Goal: Register for event/course: Sign up to attend an event or enroll in a course

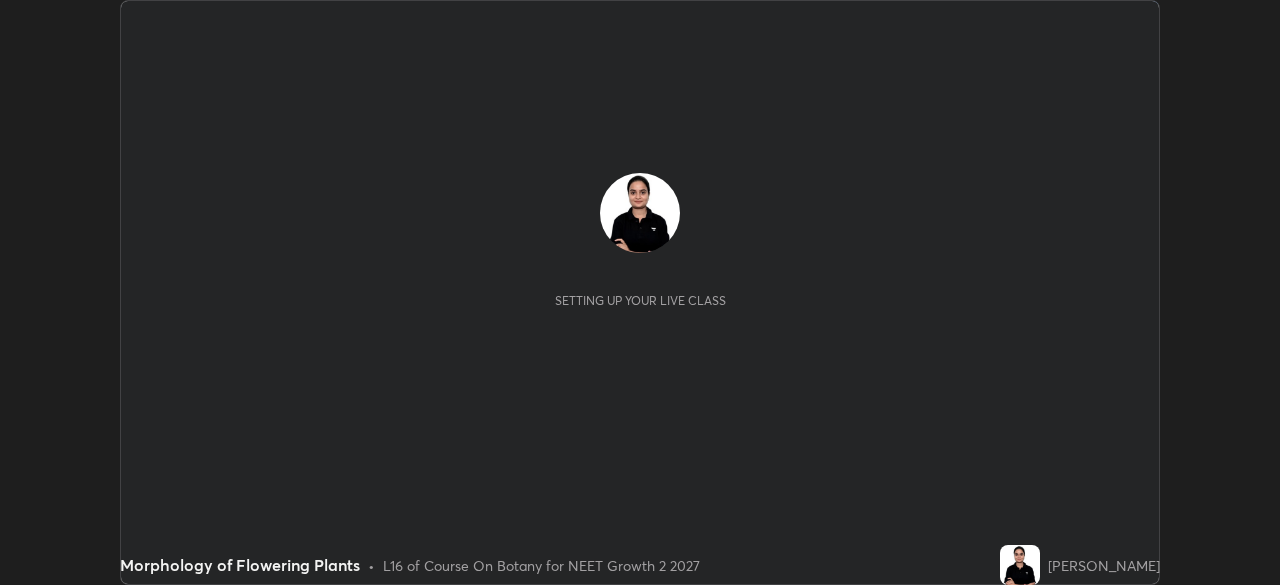
scroll to position [585, 1279]
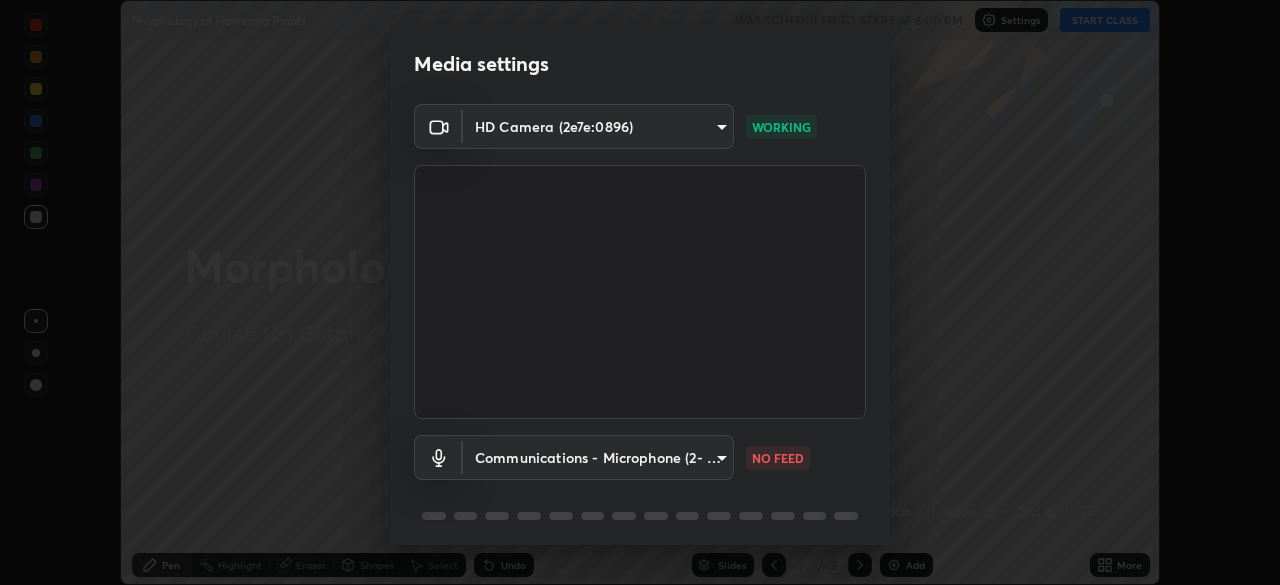
click at [1211, 496] on div "Media settings HD Camera (2e7e:0896) 1d78e966674f494eb558fa3ceca737cbb8ce7aeb89…" at bounding box center [640, 292] width 1280 height 585
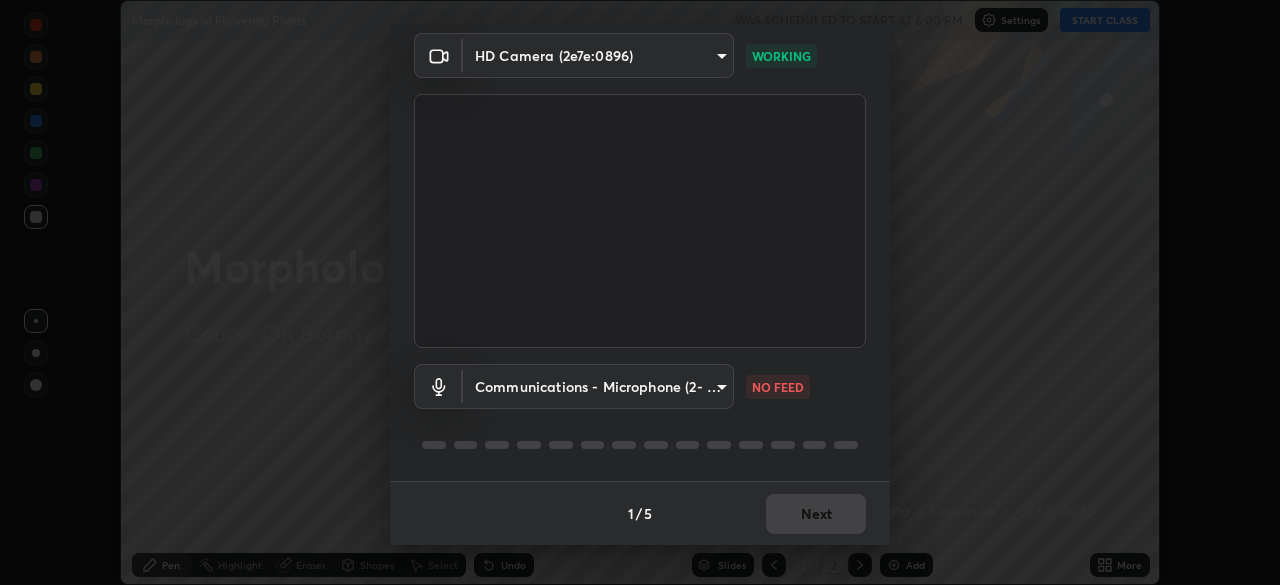
click at [927, 344] on div "Media settings HD Camera (2e7e:0896) 1d78e966674f494eb558fa3ceca737cbb8ce7aeb89…" at bounding box center [640, 292] width 1280 height 585
click at [844, 516] on button "Next" at bounding box center [816, 514] width 100 height 40
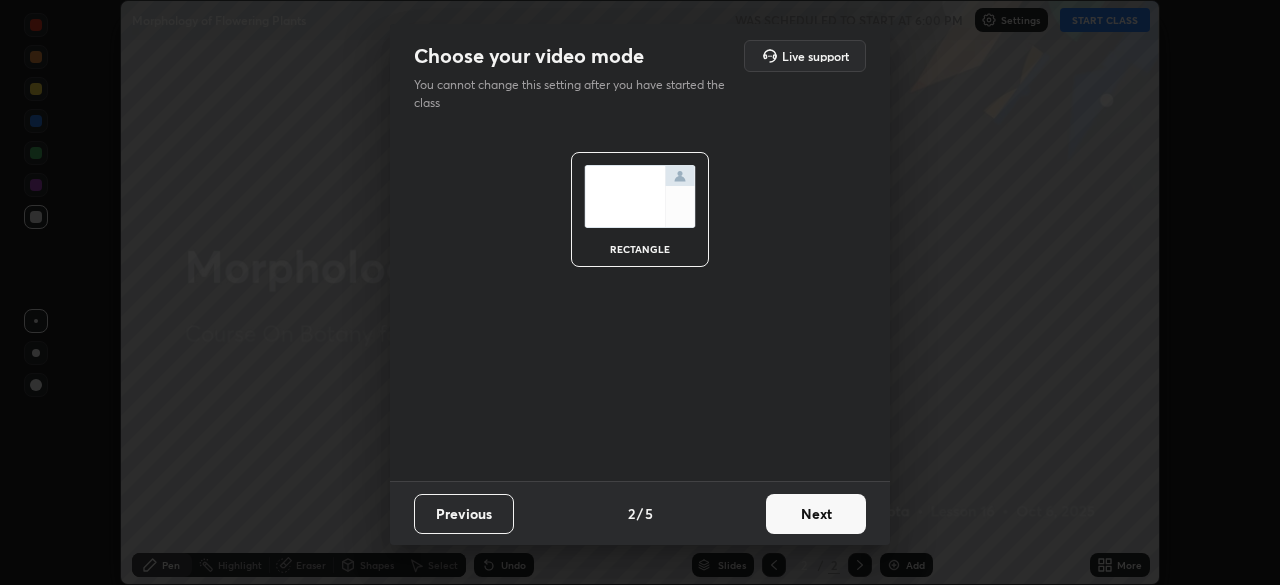
click at [845, 519] on button "Next" at bounding box center [816, 514] width 100 height 40
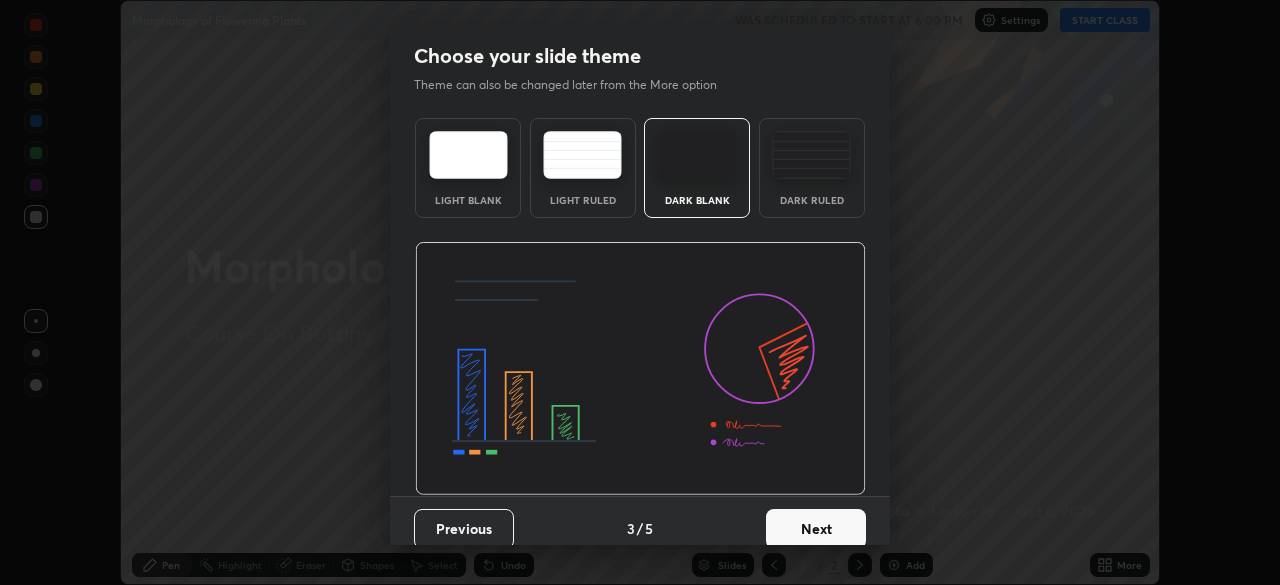
click at [837, 517] on button "Next" at bounding box center [816, 529] width 100 height 40
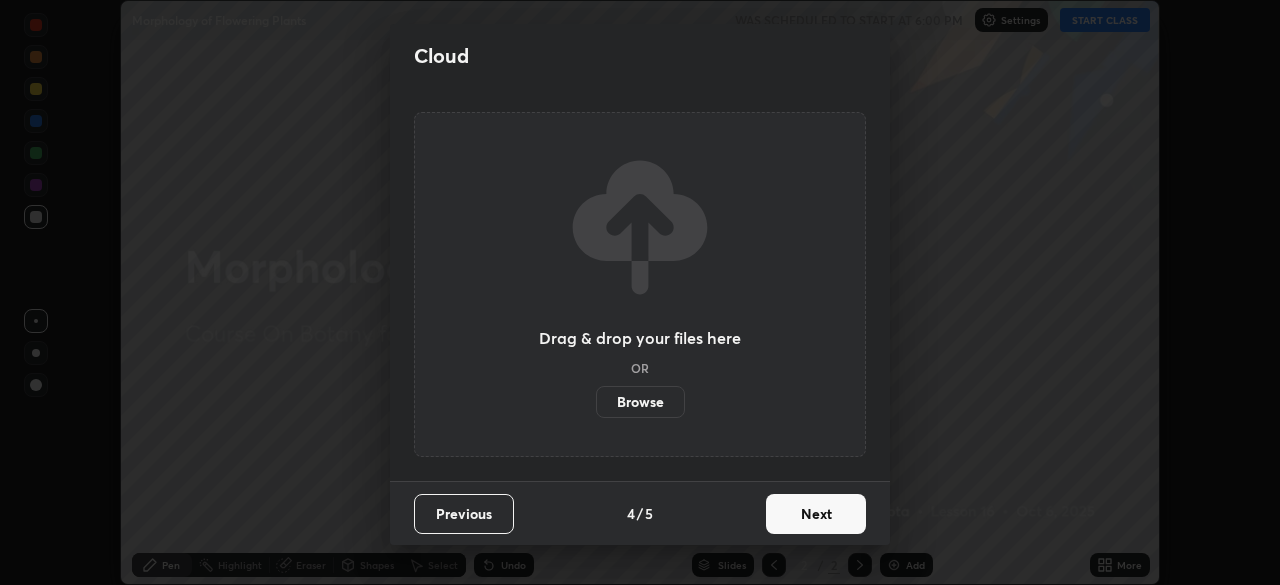
click at [839, 524] on button "Next" at bounding box center [816, 514] width 100 height 40
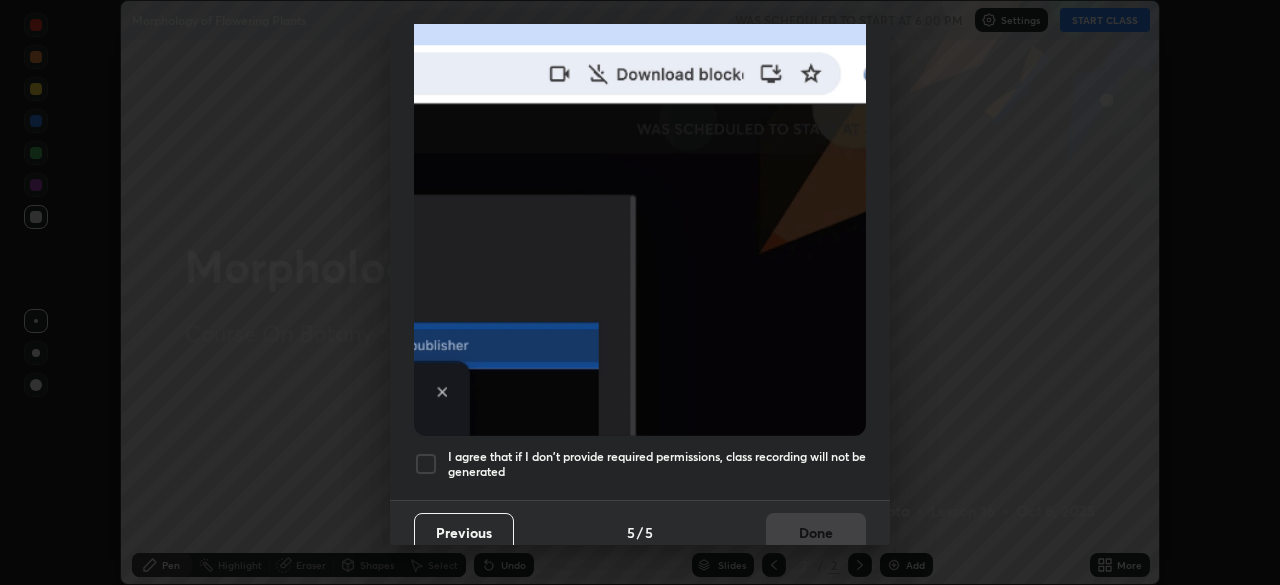
scroll to position [478, 0]
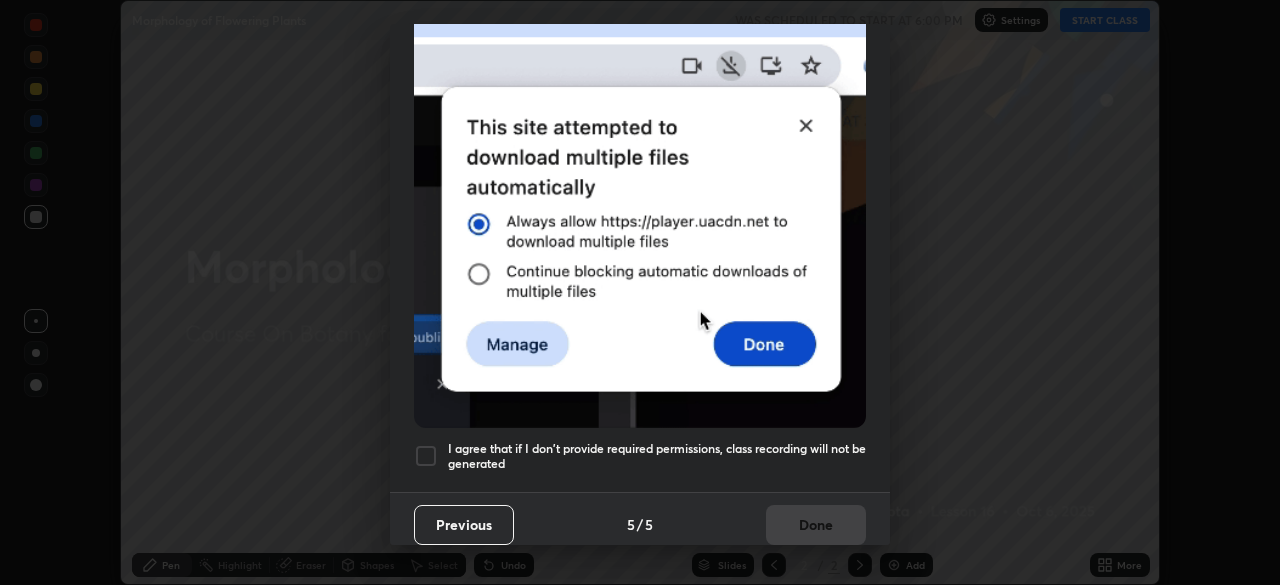
click at [424, 451] on div at bounding box center [426, 456] width 24 height 24
click at [781, 523] on button "Done" at bounding box center [816, 525] width 100 height 40
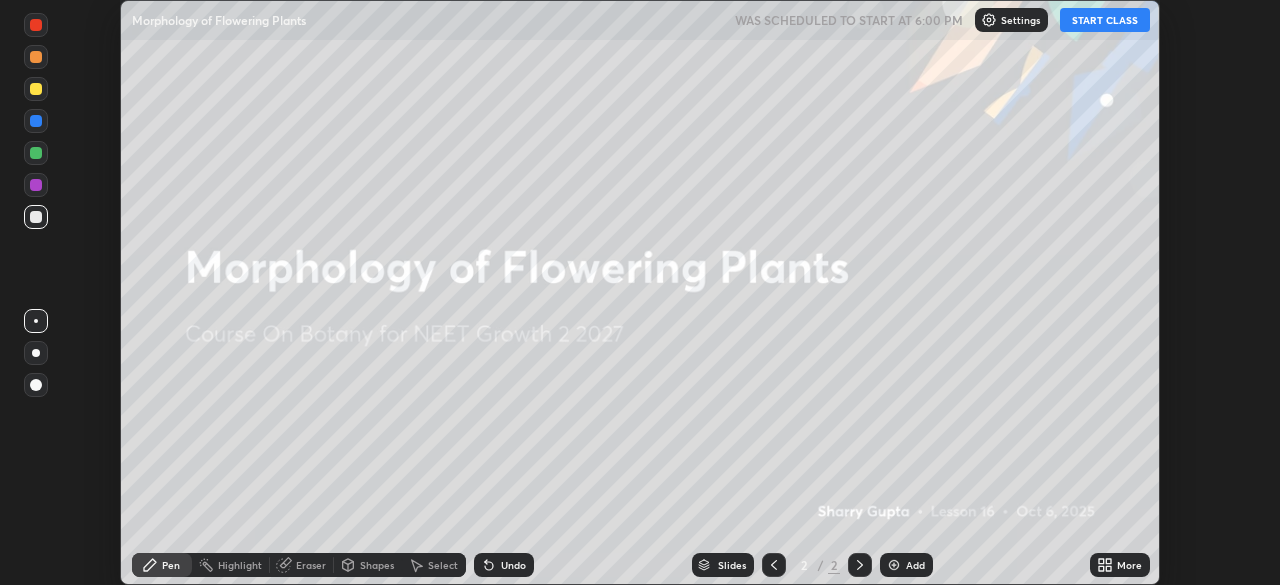
click at [1107, 26] on button "START CLASS" at bounding box center [1105, 20] width 90 height 24
click at [1106, 20] on button "End Class" at bounding box center [1109, 20] width 81 height 24
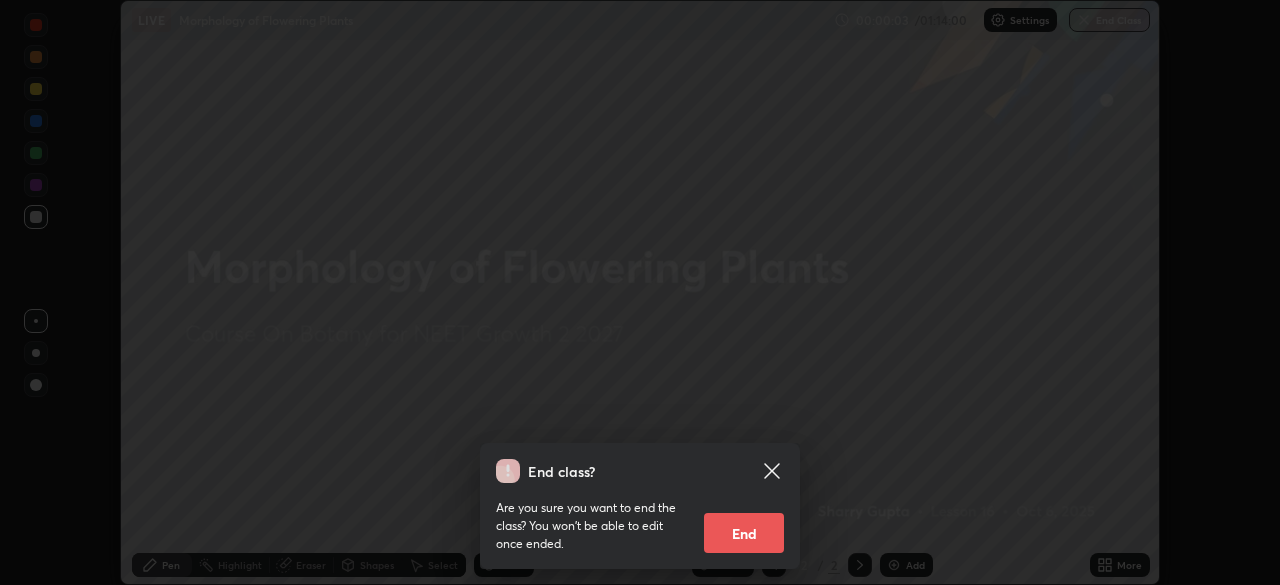
click at [751, 538] on button "End" at bounding box center [744, 533] width 80 height 40
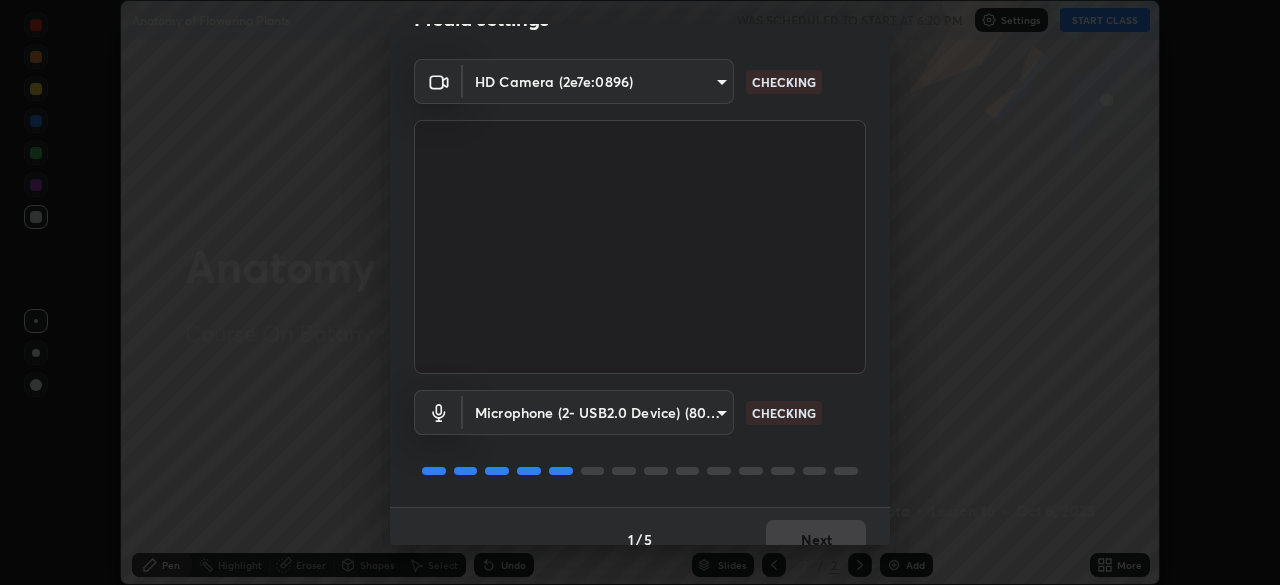
scroll to position [71, 0]
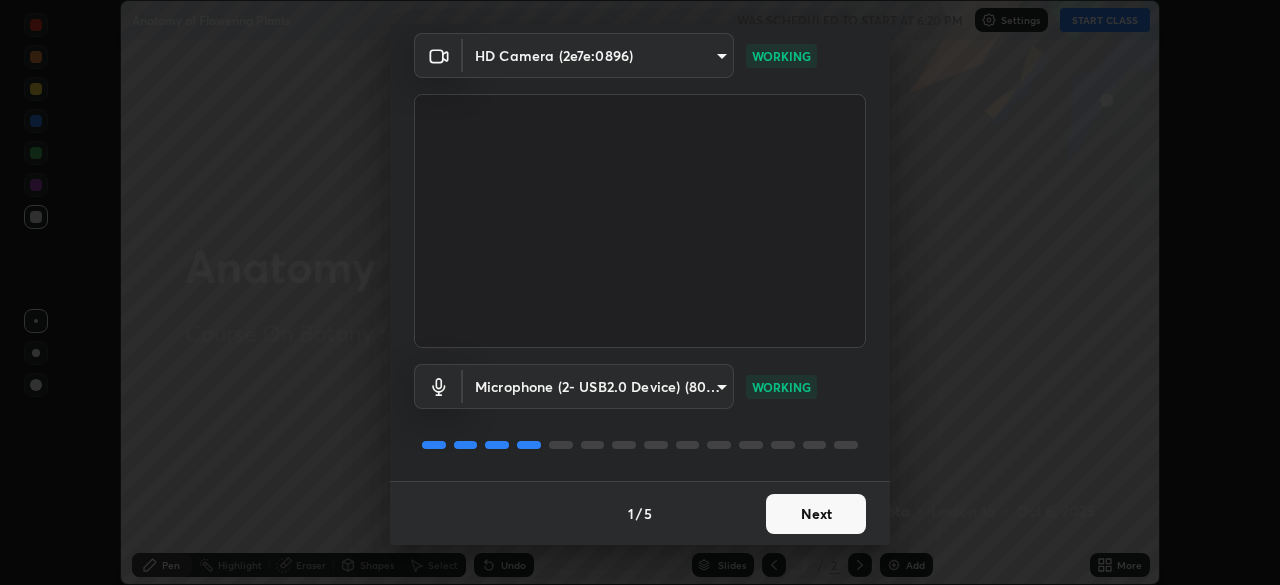
click at [832, 518] on button "Next" at bounding box center [816, 514] width 100 height 40
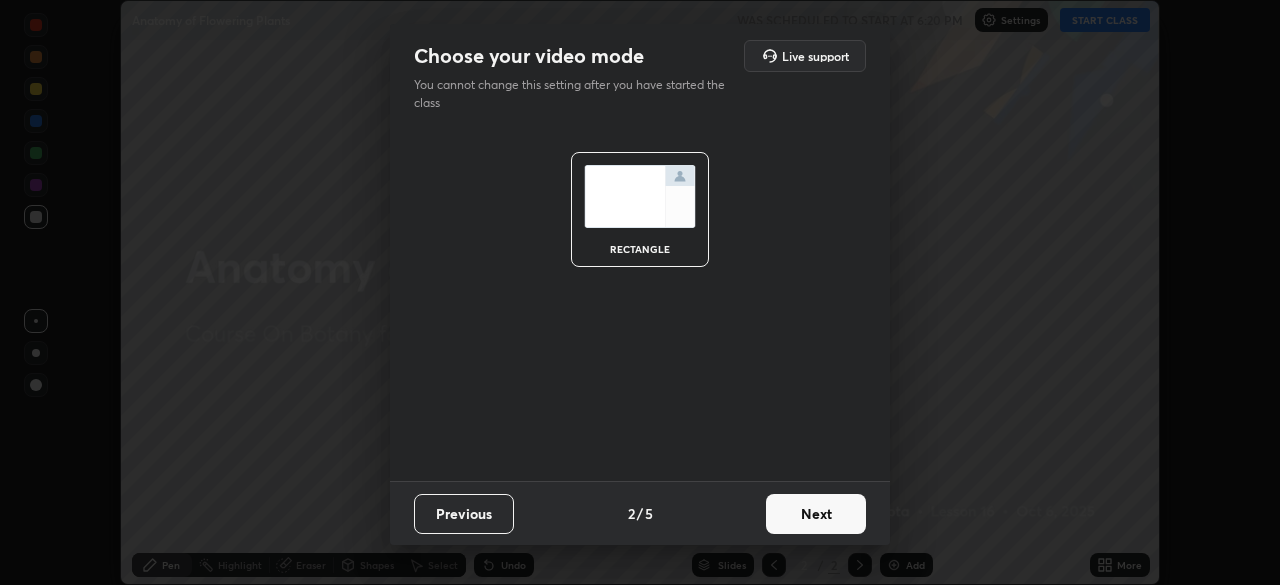
click at [832, 516] on button "Next" at bounding box center [816, 514] width 100 height 40
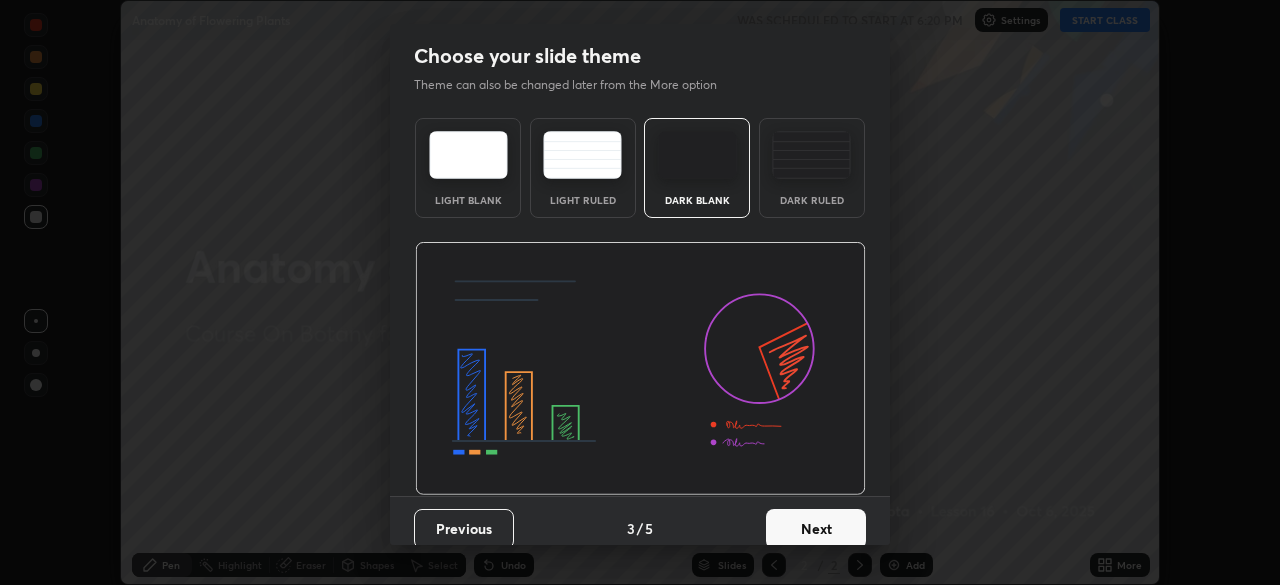
click at [835, 524] on button "Next" at bounding box center [816, 529] width 100 height 40
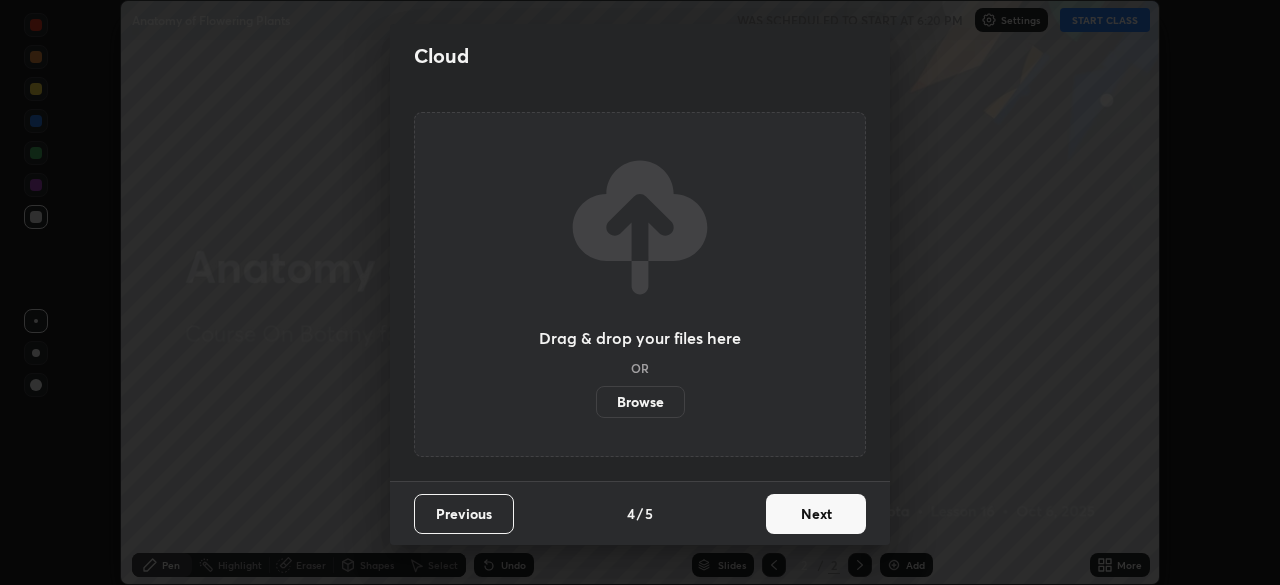
click at [816, 511] on button "Next" at bounding box center [816, 514] width 100 height 40
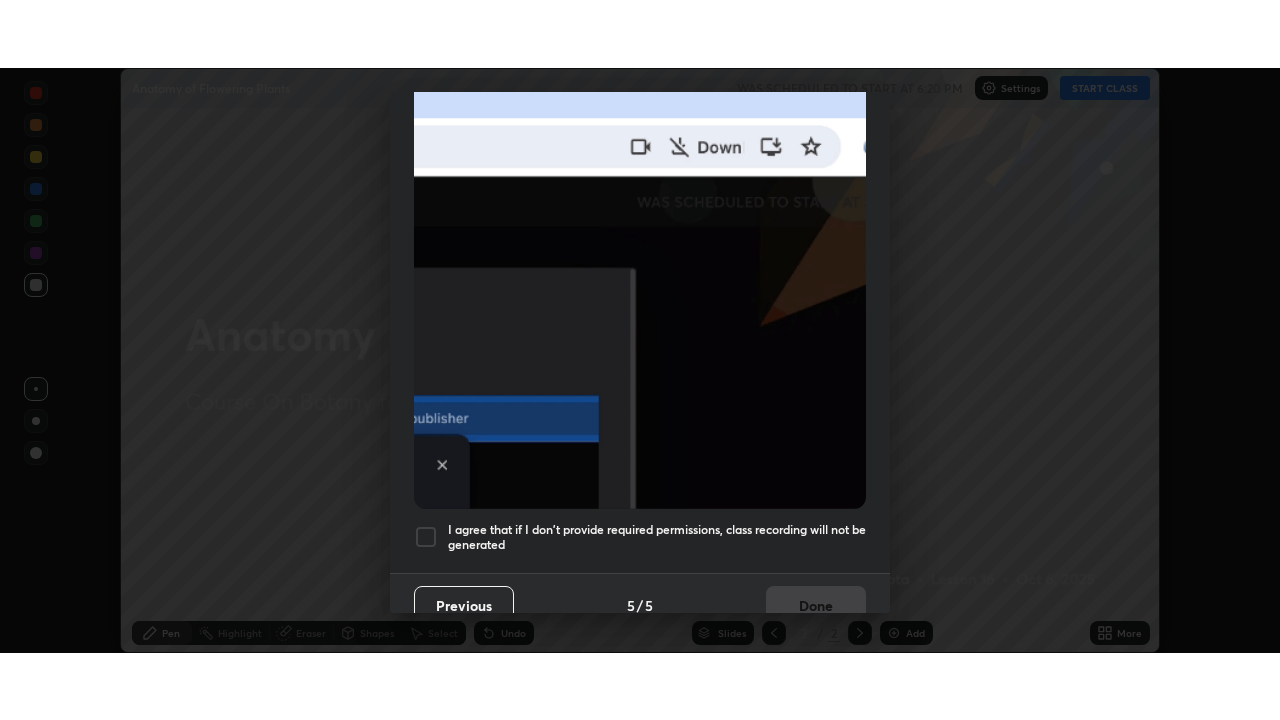
scroll to position [479, 0]
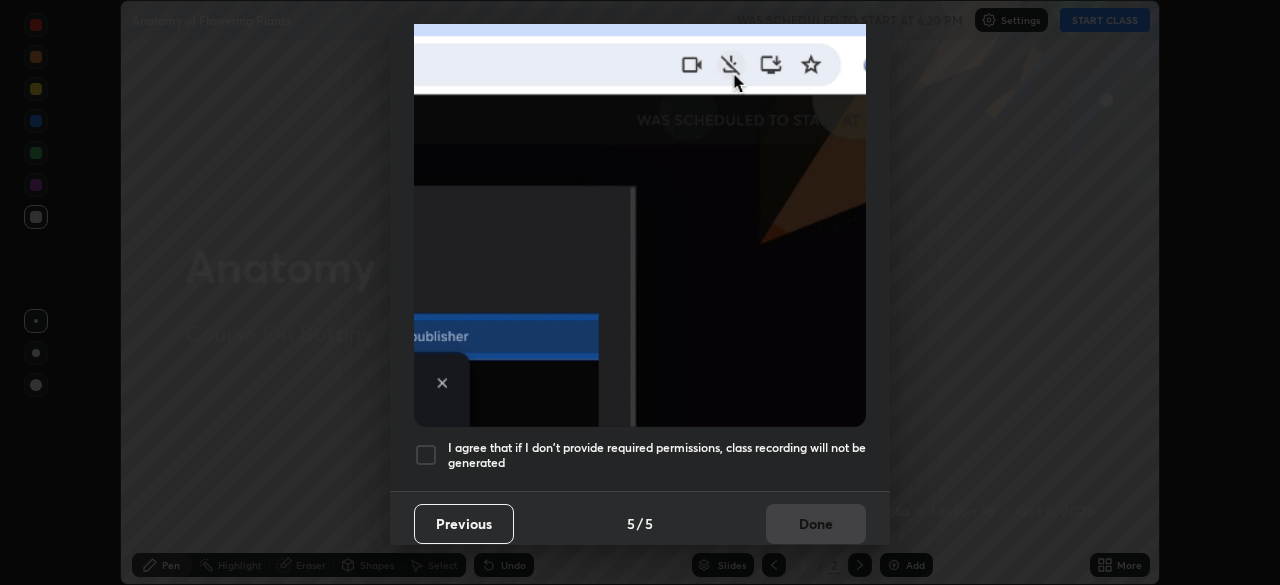
click at [433, 446] on div at bounding box center [426, 455] width 24 height 24
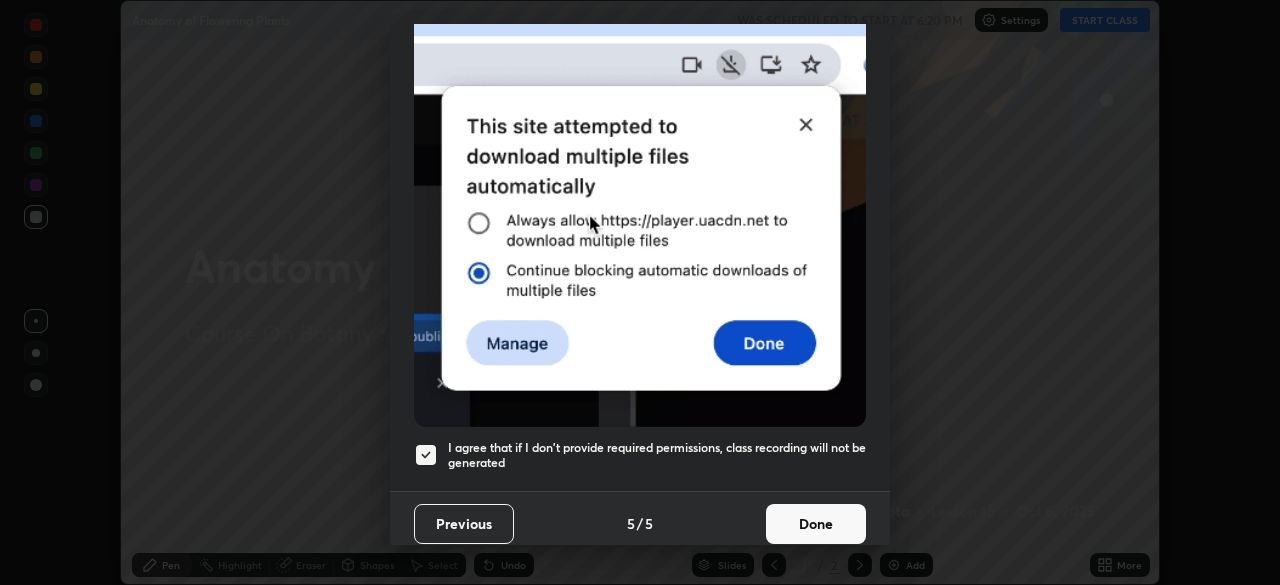
click at [812, 521] on button "Done" at bounding box center [816, 524] width 100 height 40
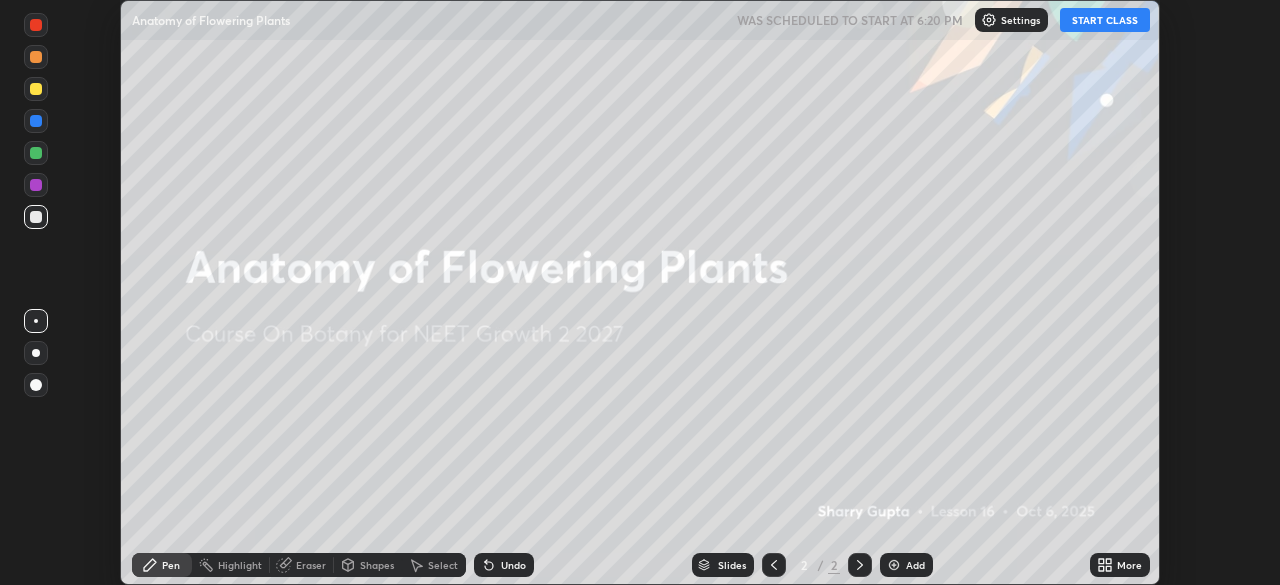
click at [895, 569] on img at bounding box center [894, 565] width 16 height 16
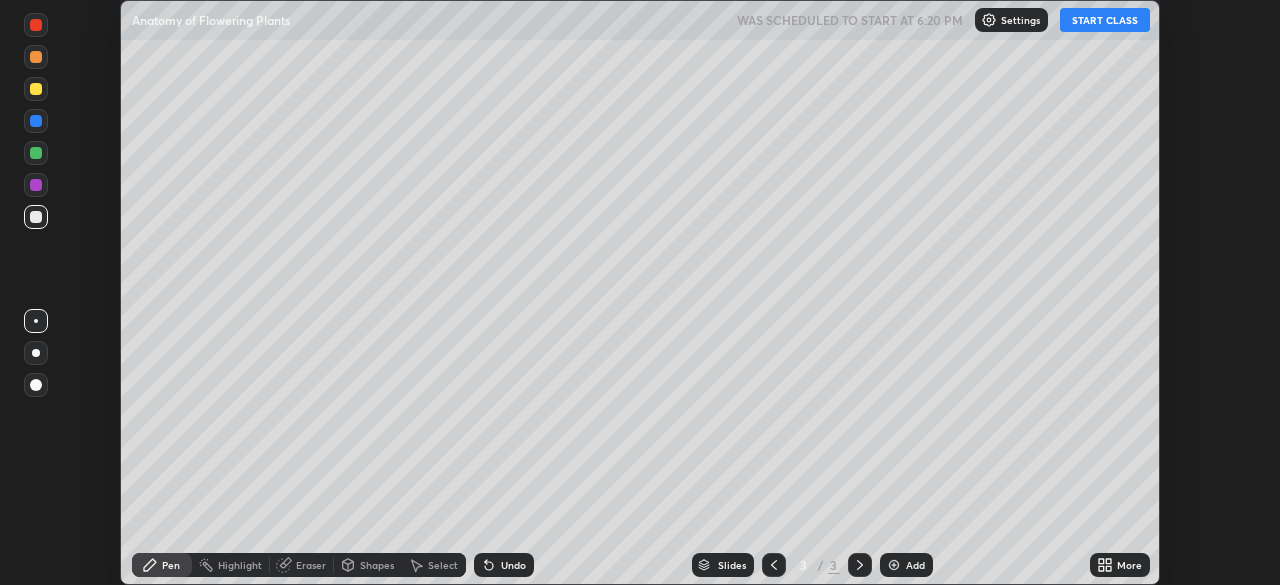
click at [1115, 27] on button "START CLASS" at bounding box center [1105, 20] width 90 height 24
click at [44, 158] on div at bounding box center [36, 153] width 24 height 24
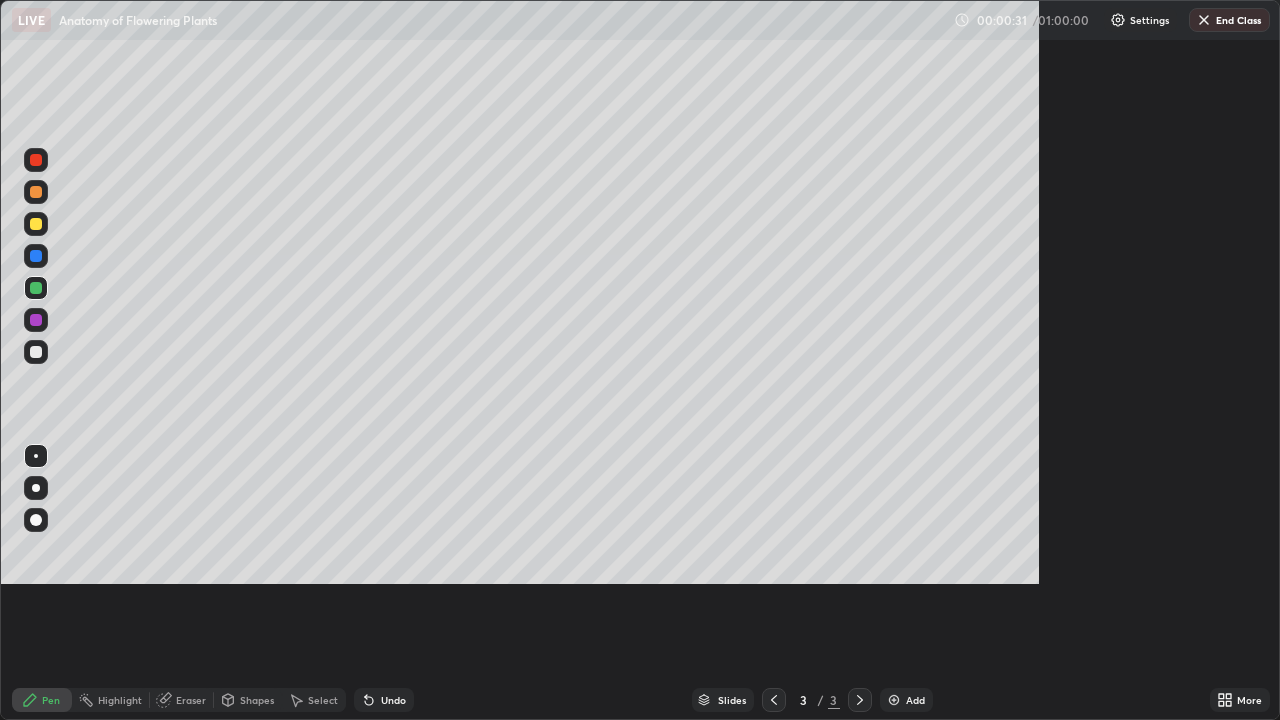
scroll to position [720, 1280]
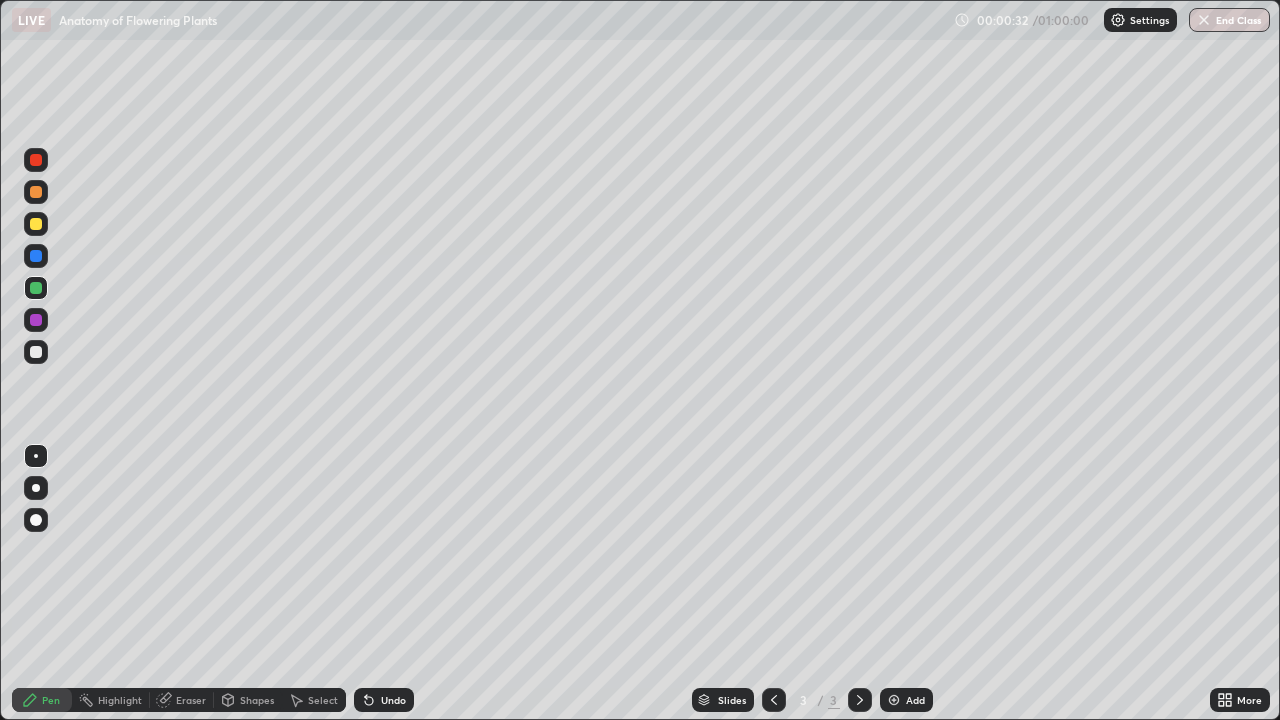
click at [37, 488] on div at bounding box center [36, 488] width 8 height 8
click at [36, 193] on div at bounding box center [36, 192] width 12 height 12
click at [36, 353] on div at bounding box center [36, 352] width 12 height 12
click at [373, 584] on icon at bounding box center [369, 700] width 16 height 16
click at [38, 225] on div at bounding box center [36, 224] width 12 height 12
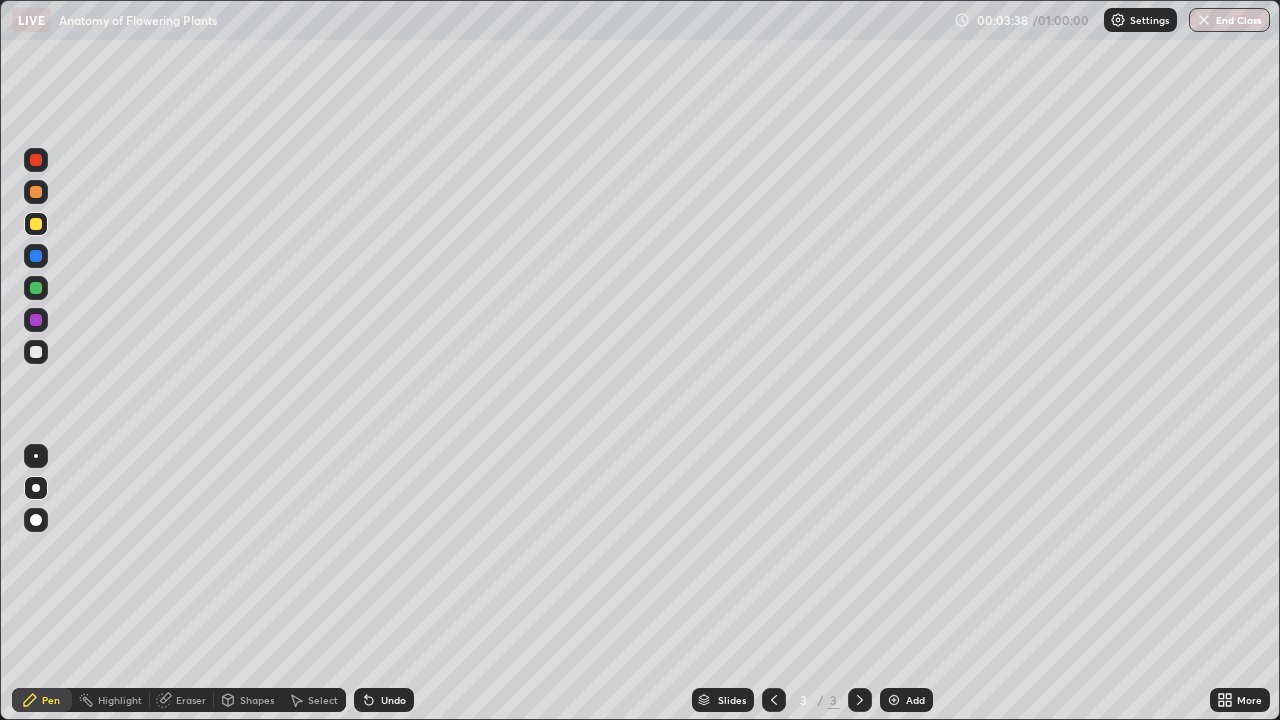
click at [37, 165] on div at bounding box center [36, 160] width 12 height 12
click at [899, 584] on img at bounding box center [894, 700] width 16 height 16
click at [40, 197] on div at bounding box center [36, 192] width 24 height 24
click at [38, 259] on div at bounding box center [36, 256] width 12 height 12
click at [37, 357] on div at bounding box center [36, 352] width 12 height 12
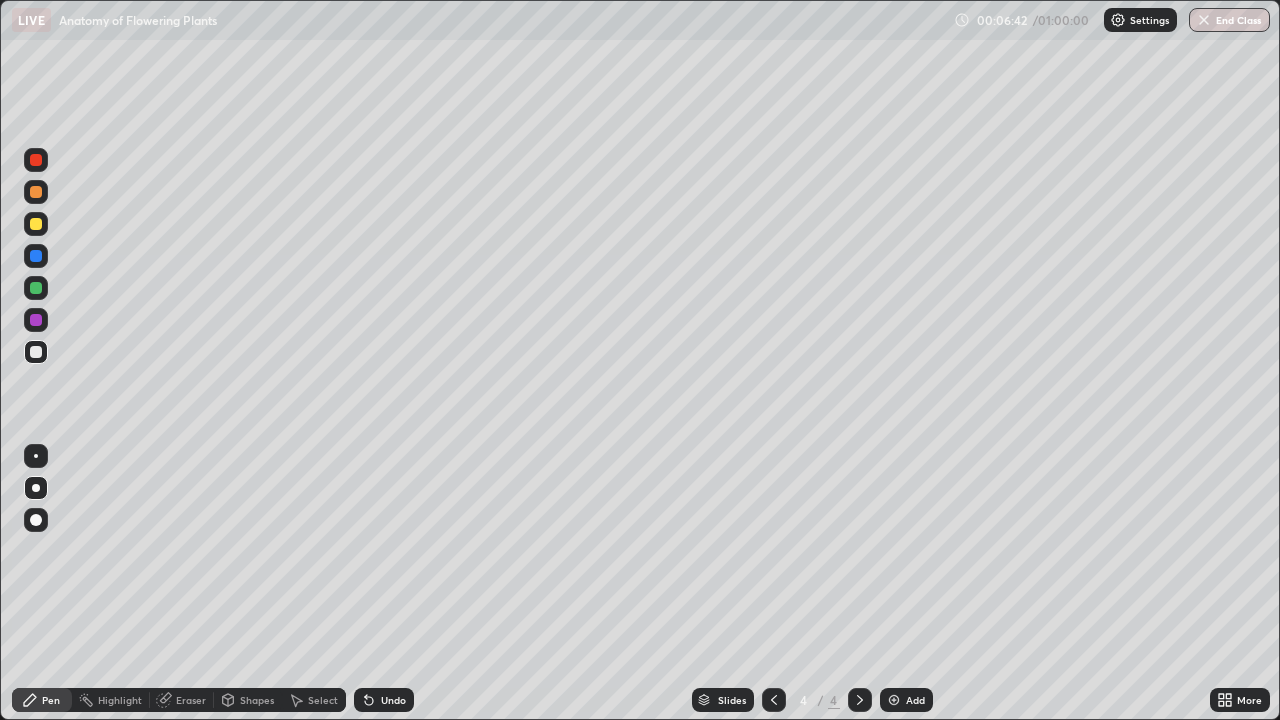
click at [901, 584] on div "Add" at bounding box center [906, 700] width 53 height 24
click at [40, 227] on div at bounding box center [36, 224] width 12 height 12
click at [35, 292] on div at bounding box center [36, 288] width 12 height 12
click at [39, 360] on div at bounding box center [36, 352] width 24 height 24
click at [35, 295] on div at bounding box center [36, 288] width 24 height 24
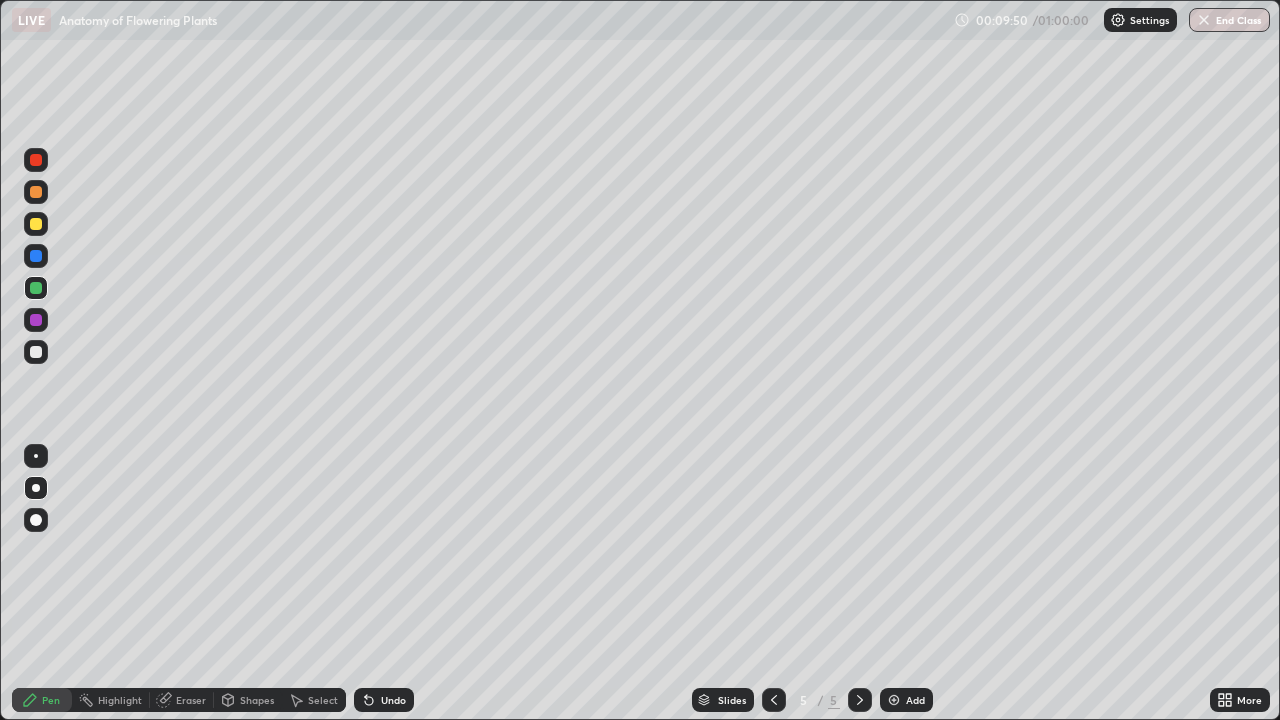
click at [41, 323] on div at bounding box center [36, 320] width 12 height 12
click at [40, 194] on div at bounding box center [36, 192] width 12 height 12
click at [36, 291] on div at bounding box center [36, 288] width 12 height 12
click at [38, 265] on div at bounding box center [36, 256] width 24 height 24
click at [36, 196] on div at bounding box center [36, 192] width 12 height 12
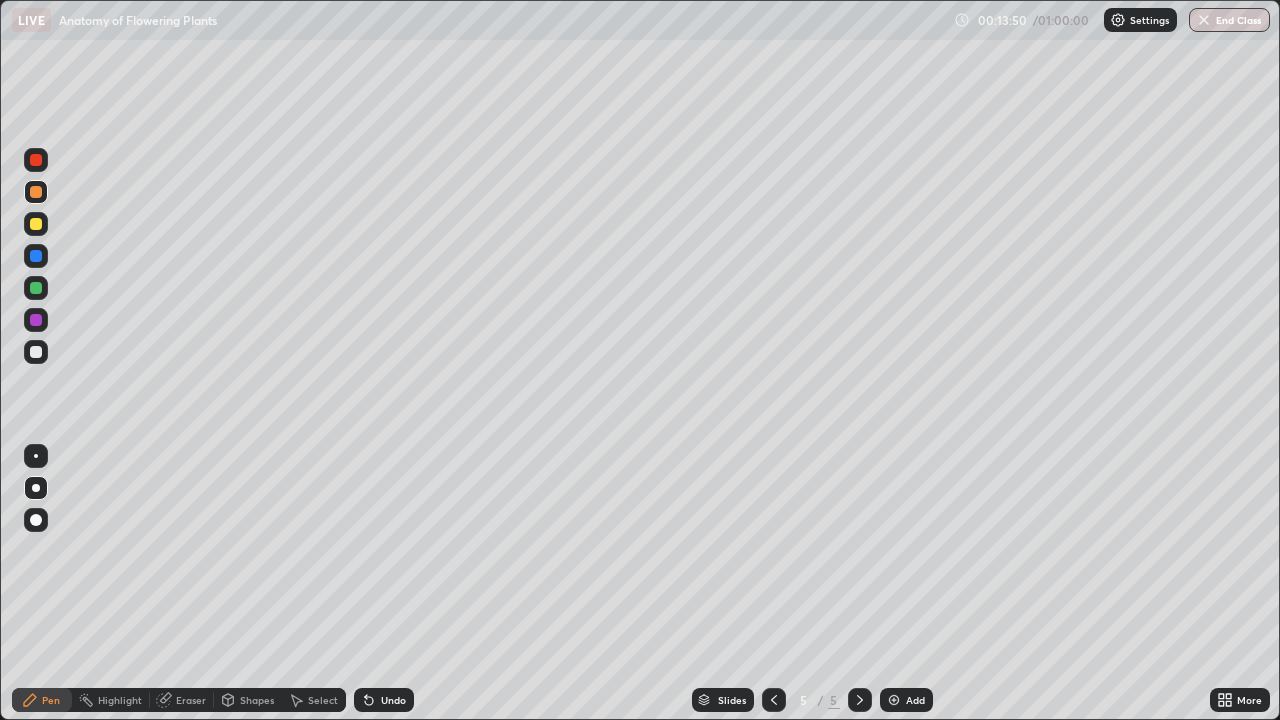
click at [900, 584] on div "Add" at bounding box center [906, 700] width 53 height 24
click at [46, 352] on div at bounding box center [36, 352] width 24 height 24
click at [35, 259] on div at bounding box center [36, 256] width 12 height 12
click at [39, 233] on div at bounding box center [36, 224] width 24 height 24
click at [914, 584] on div "Add" at bounding box center [915, 700] width 19 height 10
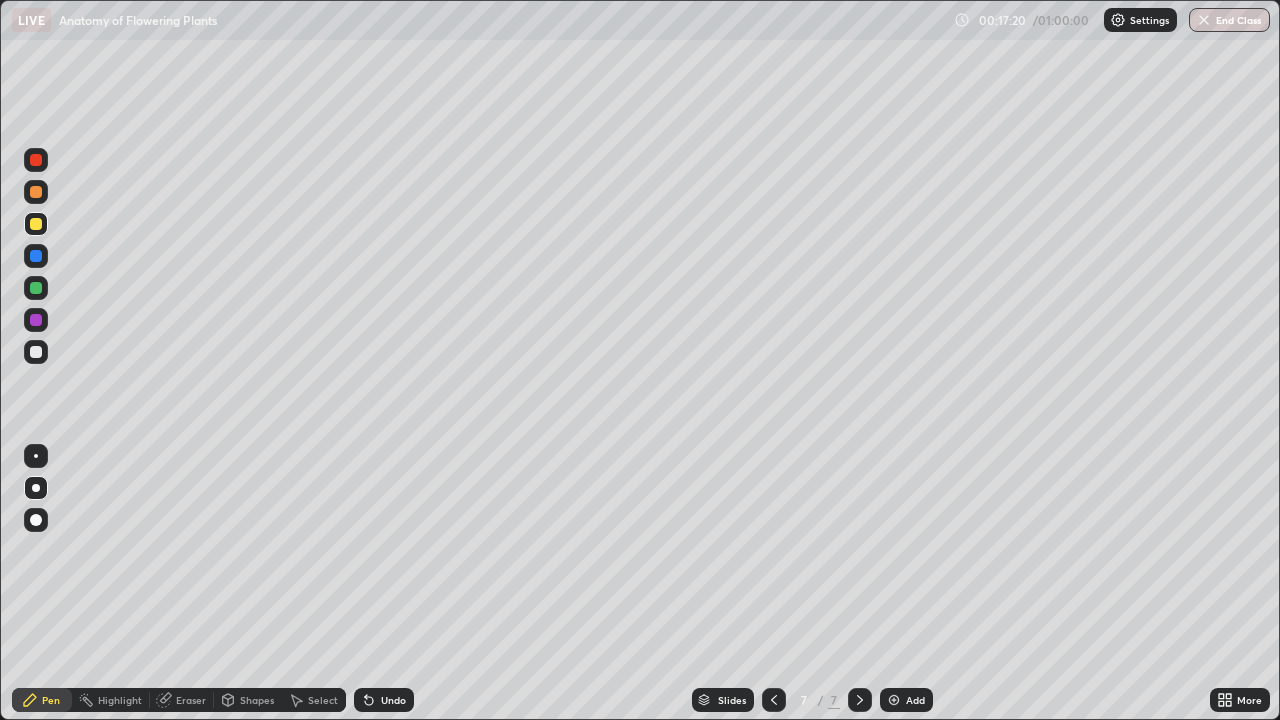
click at [35, 260] on div at bounding box center [36, 256] width 12 height 12
click at [30, 357] on div at bounding box center [36, 352] width 24 height 24
click at [40, 293] on div at bounding box center [36, 288] width 24 height 24
click at [38, 226] on div at bounding box center [36, 224] width 12 height 12
click at [35, 257] on div at bounding box center [36, 256] width 12 height 12
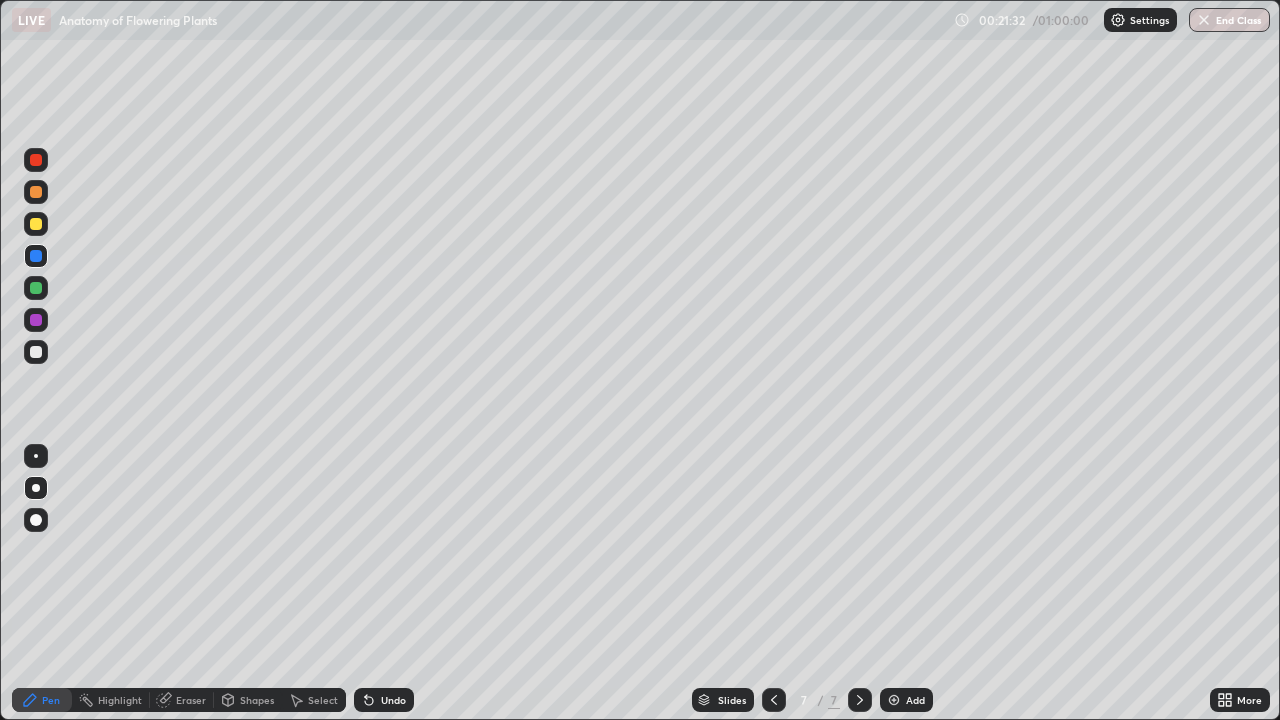
click at [44, 326] on div at bounding box center [36, 320] width 24 height 24
click at [37, 199] on div at bounding box center [36, 192] width 24 height 24
click at [901, 584] on div "Add" at bounding box center [906, 700] width 53 height 24
click at [38, 219] on div at bounding box center [36, 224] width 12 height 12
click at [37, 164] on div at bounding box center [36, 160] width 12 height 12
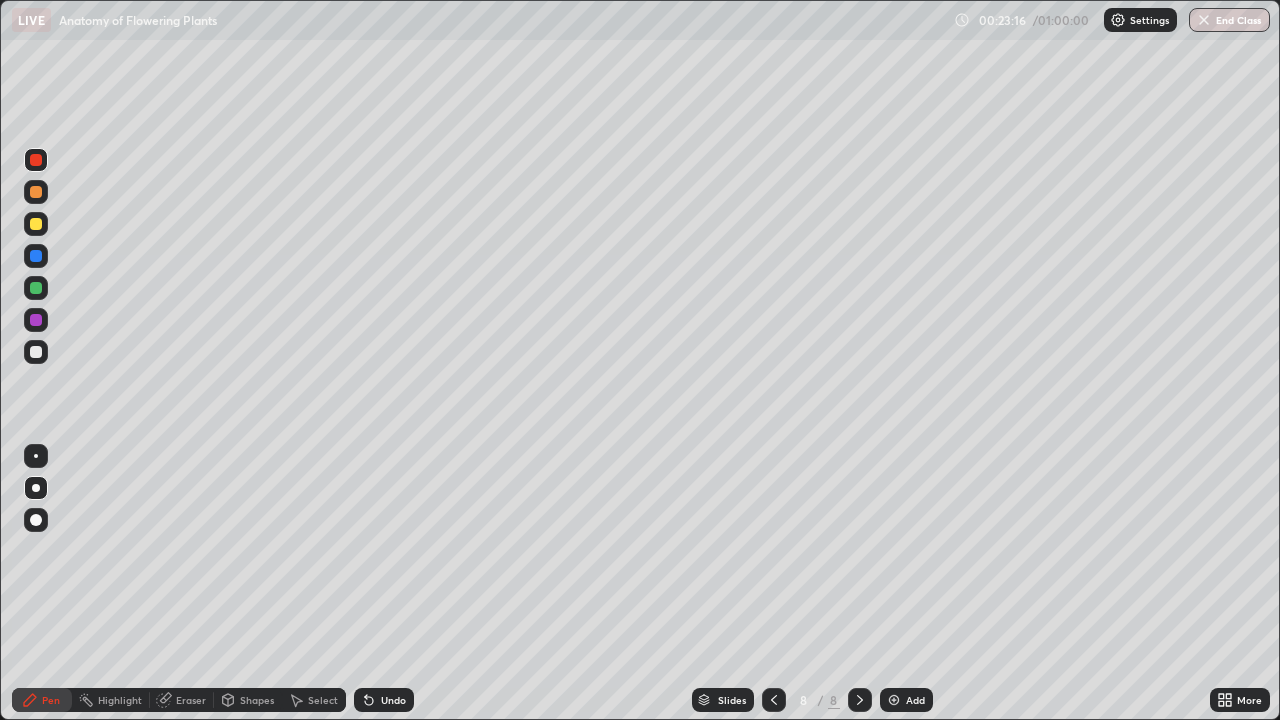
click at [37, 352] on div at bounding box center [36, 352] width 12 height 12
click at [37, 197] on div at bounding box center [36, 192] width 12 height 12
click at [36, 164] on div at bounding box center [36, 160] width 12 height 12
click at [45, 357] on div at bounding box center [36, 352] width 24 height 24
click at [39, 253] on div at bounding box center [36, 256] width 12 height 12
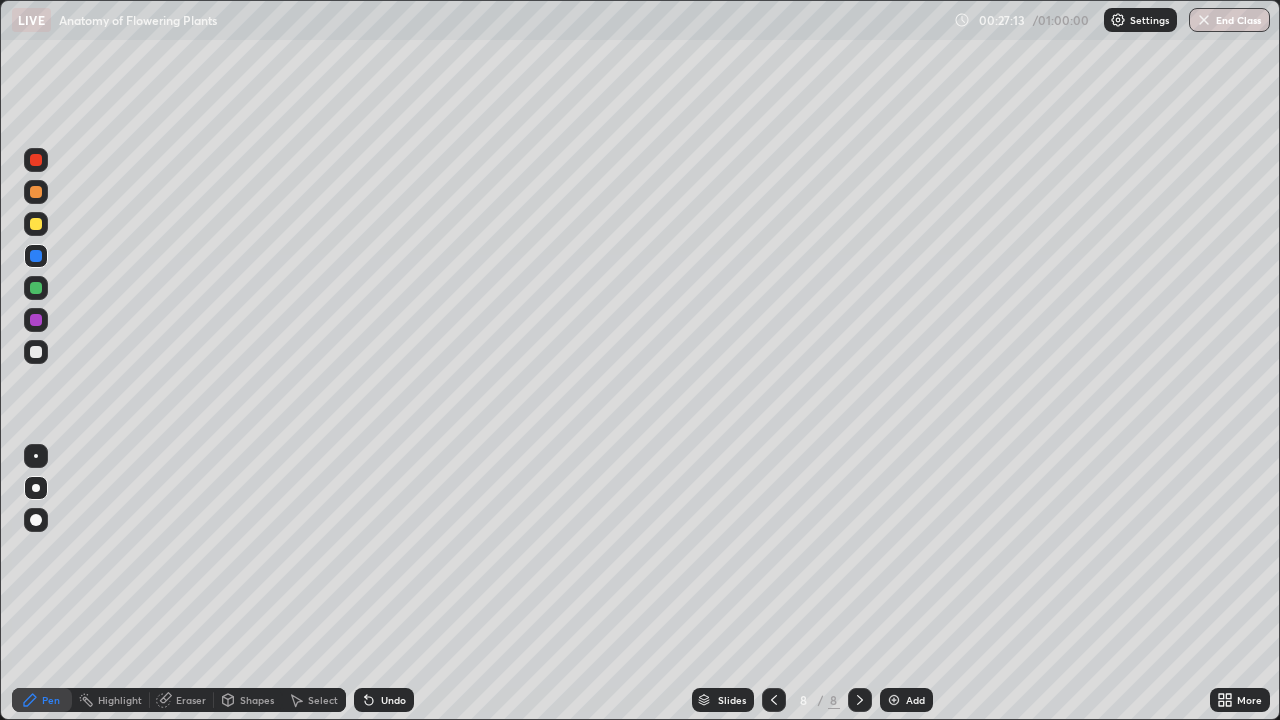
click at [38, 197] on div at bounding box center [36, 192] width 12 height 12
click at [37, 224] on div at bounding box center [36, 224] width 12 height 12
click at [1007, 584] on div "Slides 8 / 8 Add" at bounding box center [812, 700] width 796 height 40
click at [1232, 584] on div "More" at bounding box center [1240, 700] width 60 height 40
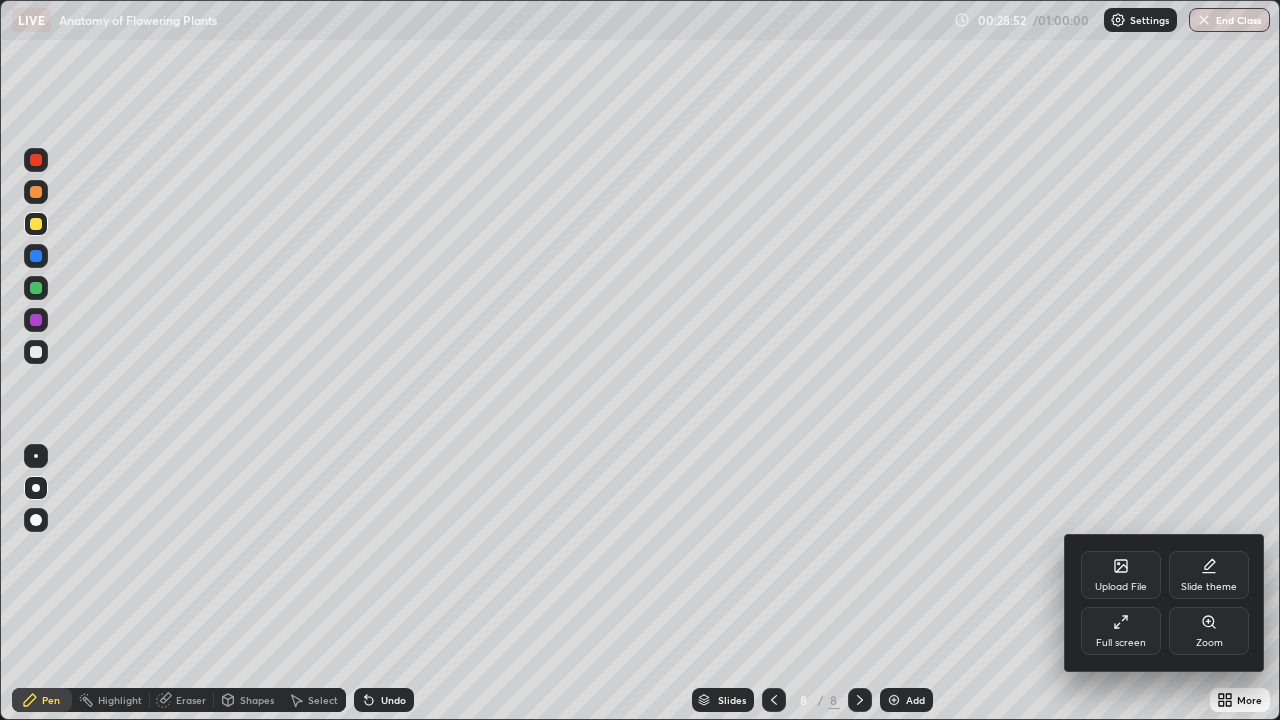
click at [1275, 508] on div at bounding box center [640, 360] width 1280 height 720
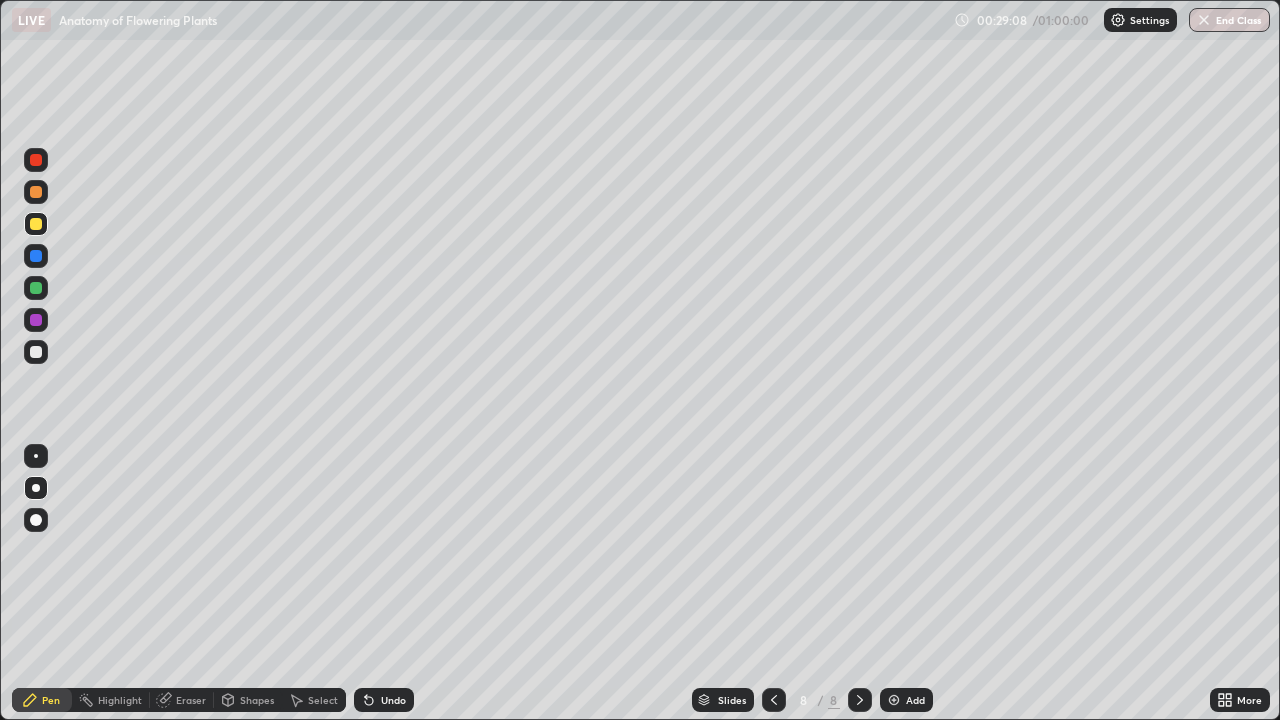
click at [36, 353] on div at bounding box center [36, 352] width 12 height 12
click at [40, 323] on div at bounding box center [36, 320] width 12 height 12
click at [35, 290] on div at bounding box center [36, 288] width 12 height 12
click at [1211, 27] on img "button" at bounding box center [1204, 20] width 16 height 16
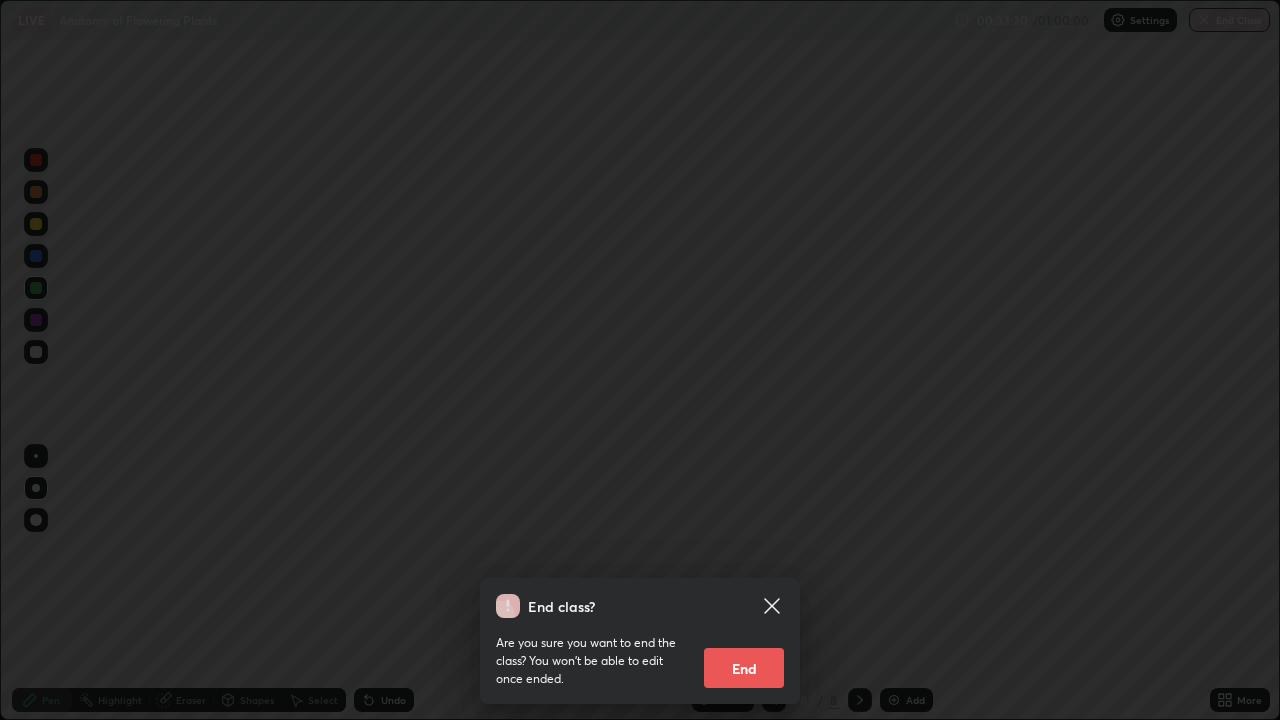
click at [755, 584] on button "End" at bounding box center [744, 668] width 80 height 40
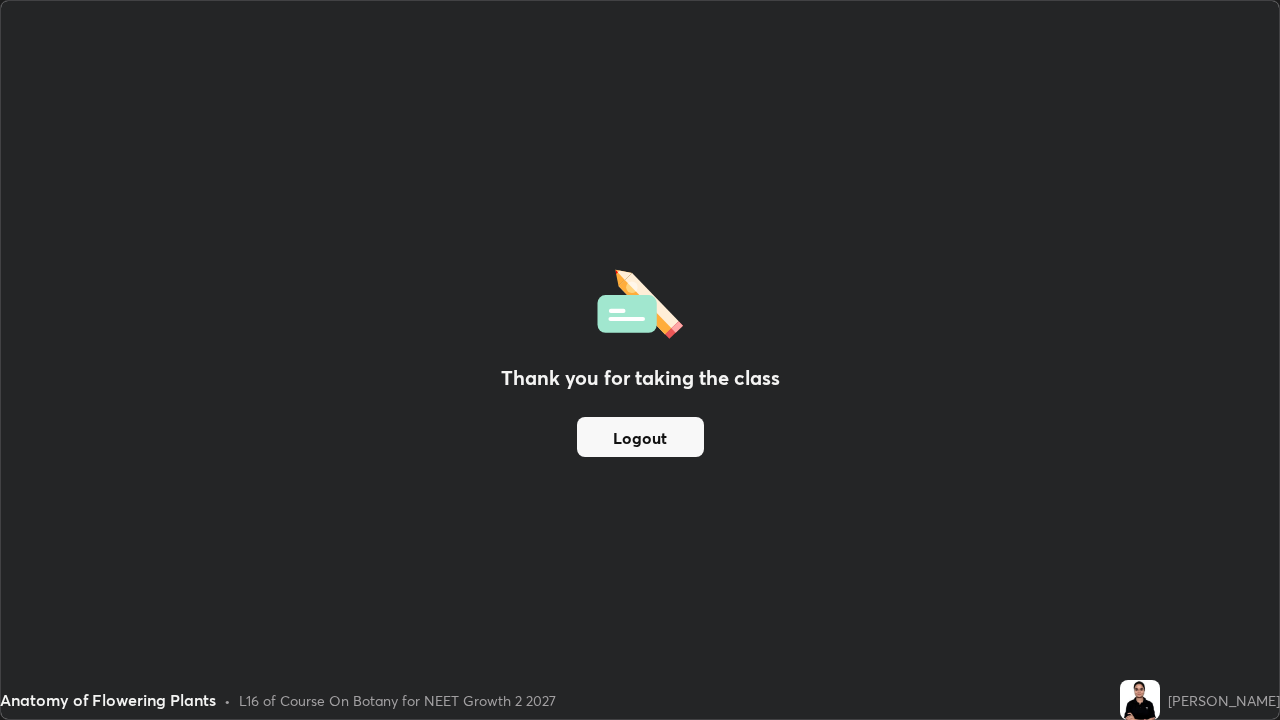
click at [998, 584] on div "Thank you for taking the class Logout" at bounding box center [640, 360] width 1278 height 718
click at [1217, 507] on div "Thank you for taking the class Logout" at bounding box center [640, 360] width 1278 height 718
